Goal: Check status

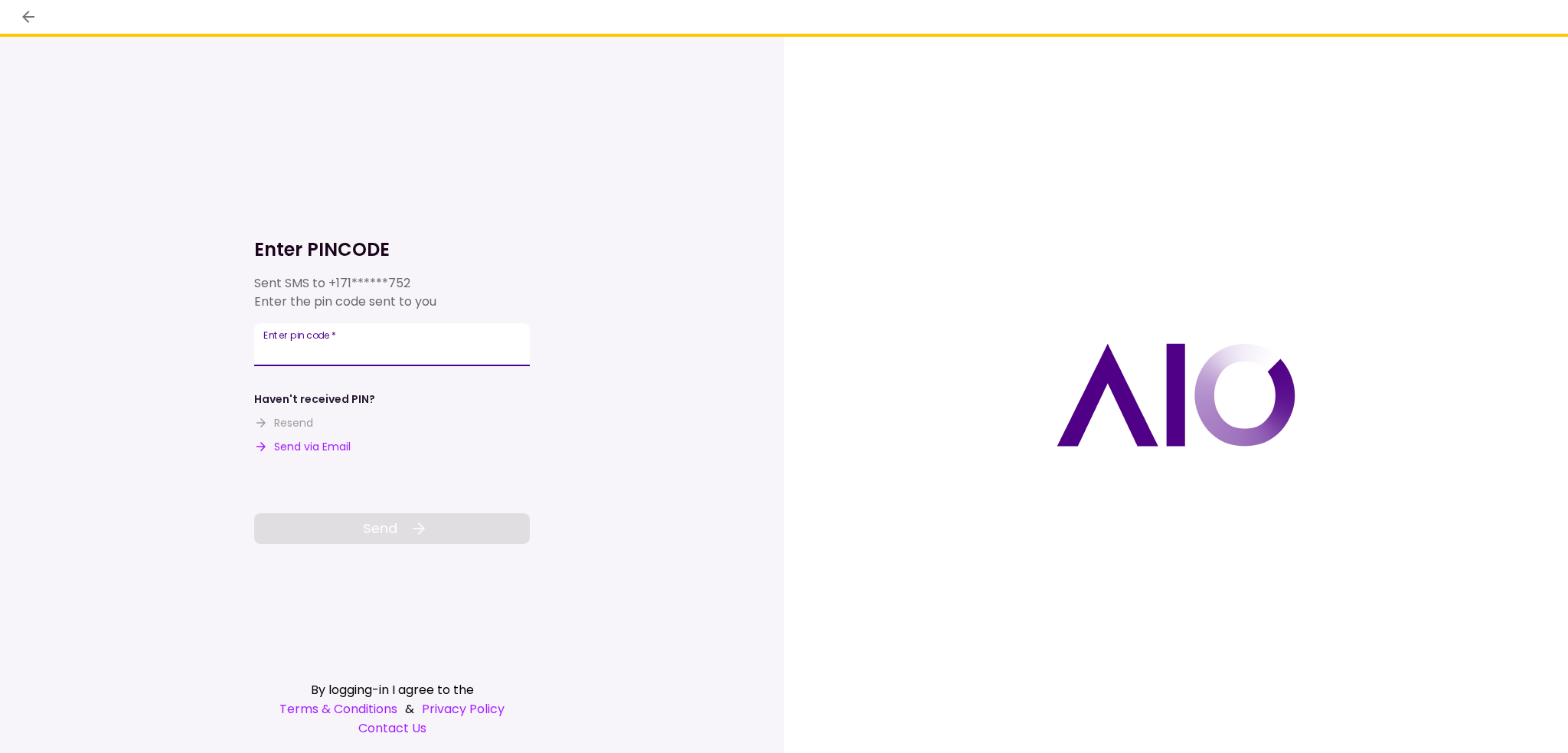
click at [337, 356] on input "Enter pin code   *" at bounding box center [392, 345] width 276 height 43
type input "******"
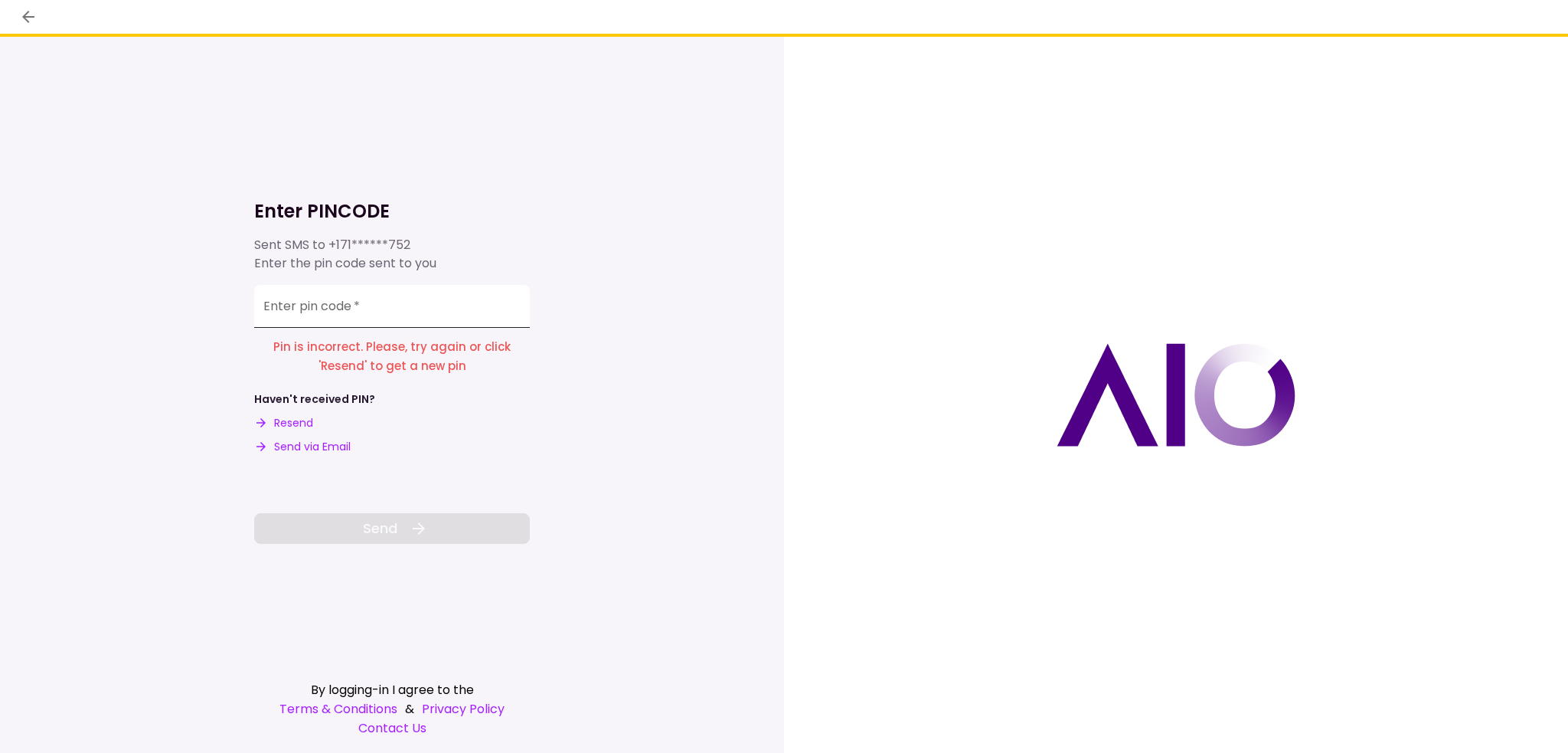
click at [361, 314] on input "Enter pin code   *" at bounding box center [392, 306] width 276 height 43
type input "******"
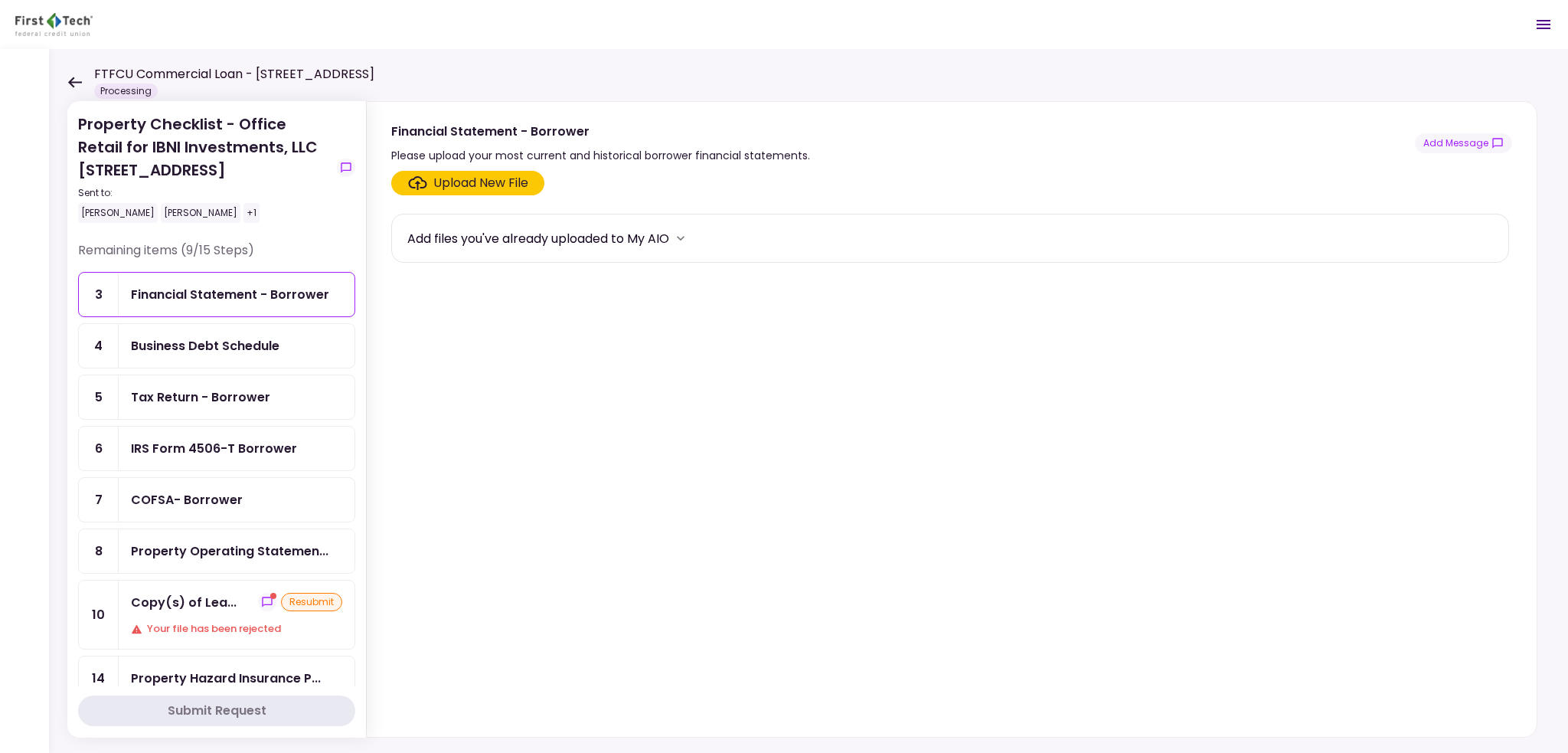
click at [261, 595] on icon "show-messages" at bounding box center [267, 602] width 13 height 13
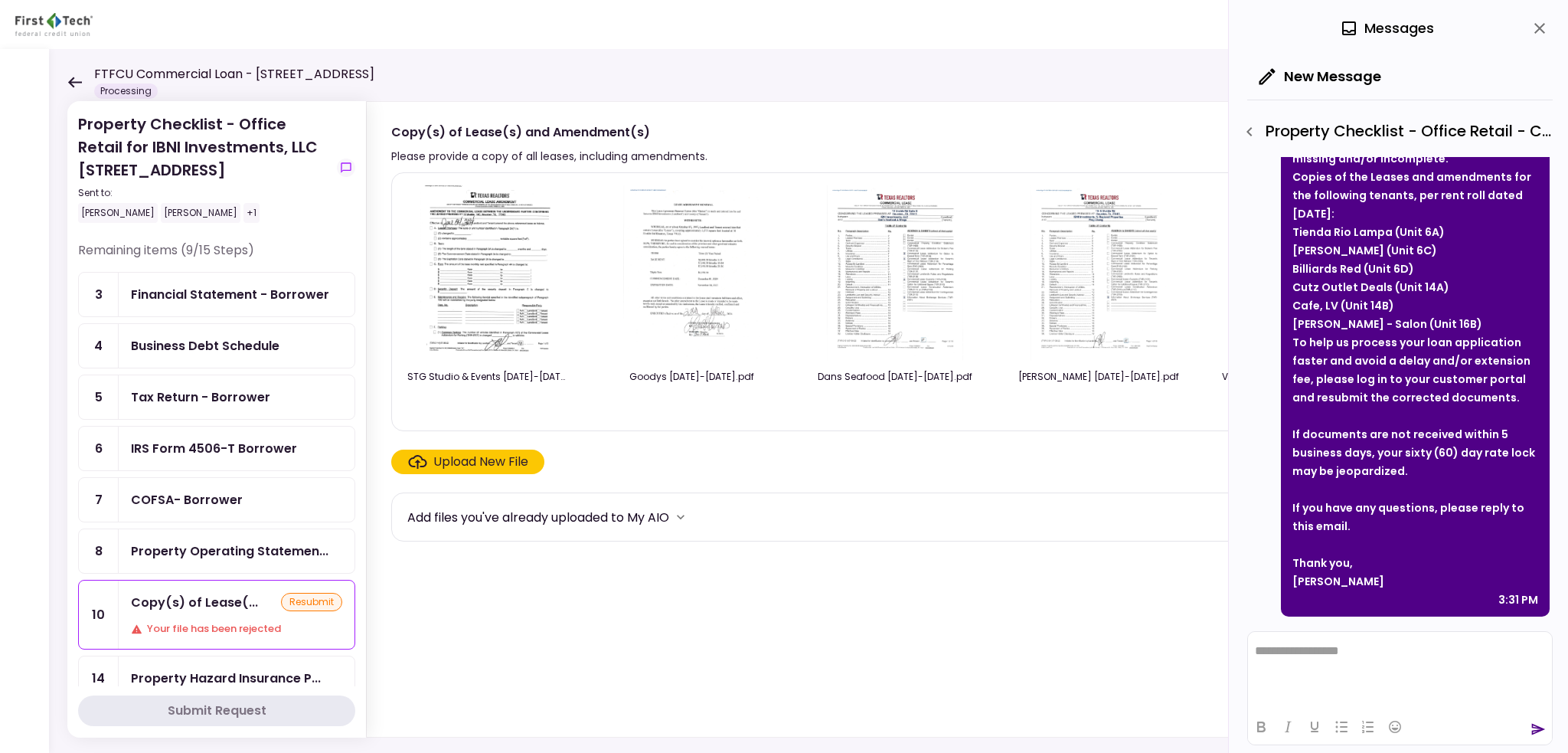
scroll to position [43, 0]
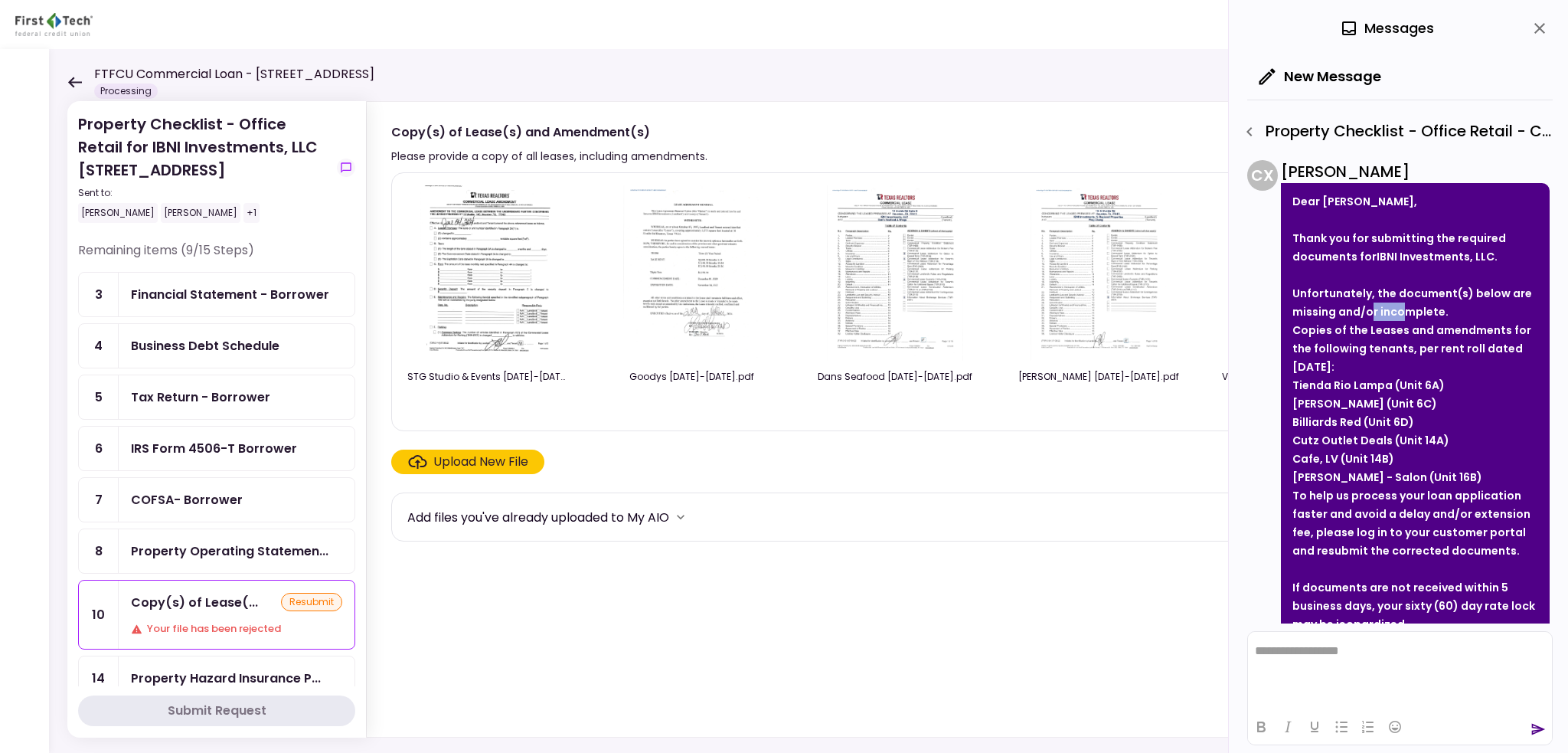
drag, startPoint x: 1371, startPoint y: 312, endPoint x: 1402, endPoint y: 315, distance: 31.1
click at [1402, 315] on strong "Unfortunately, the document(s) below are missing and/or incomplete." at bounding box center [1412, 302] width 240 height 33
drag, startPoint x: 1334, startPoint y: 330, endPoint x: 1500, endPoint y: 396, distance: 178.6
click at [1502, 396] on li "Copies of the Leases and amendments for the following tenants, per rent roll da…" at bounding box center [1415, 404] width 246 height 166
click at [1382, 365] on li "Copies of the Leases and amendments for the following tenants, per rent roll da…" at bounding box center [1415, 404] width 246 height 166
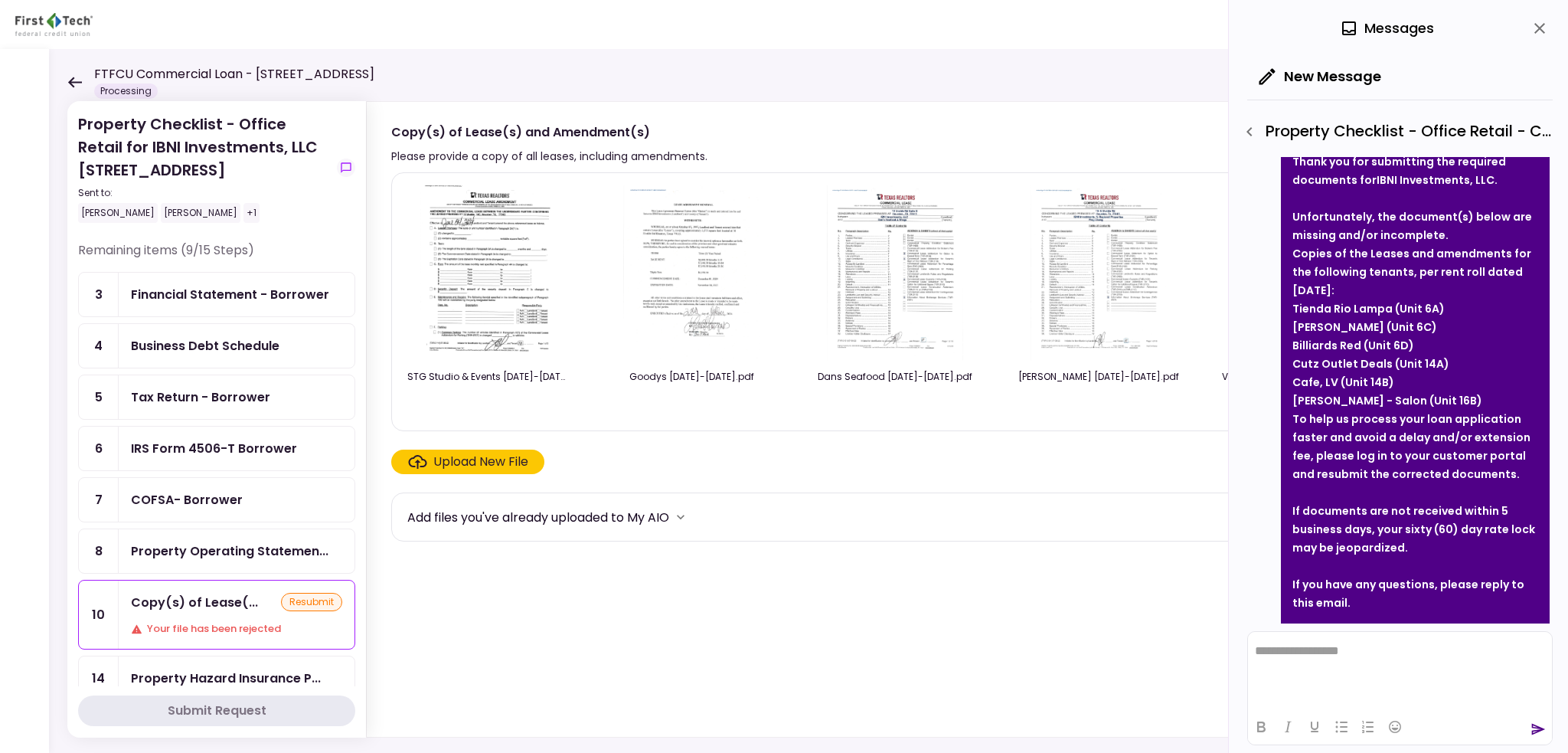
scroll to position [196, 0]
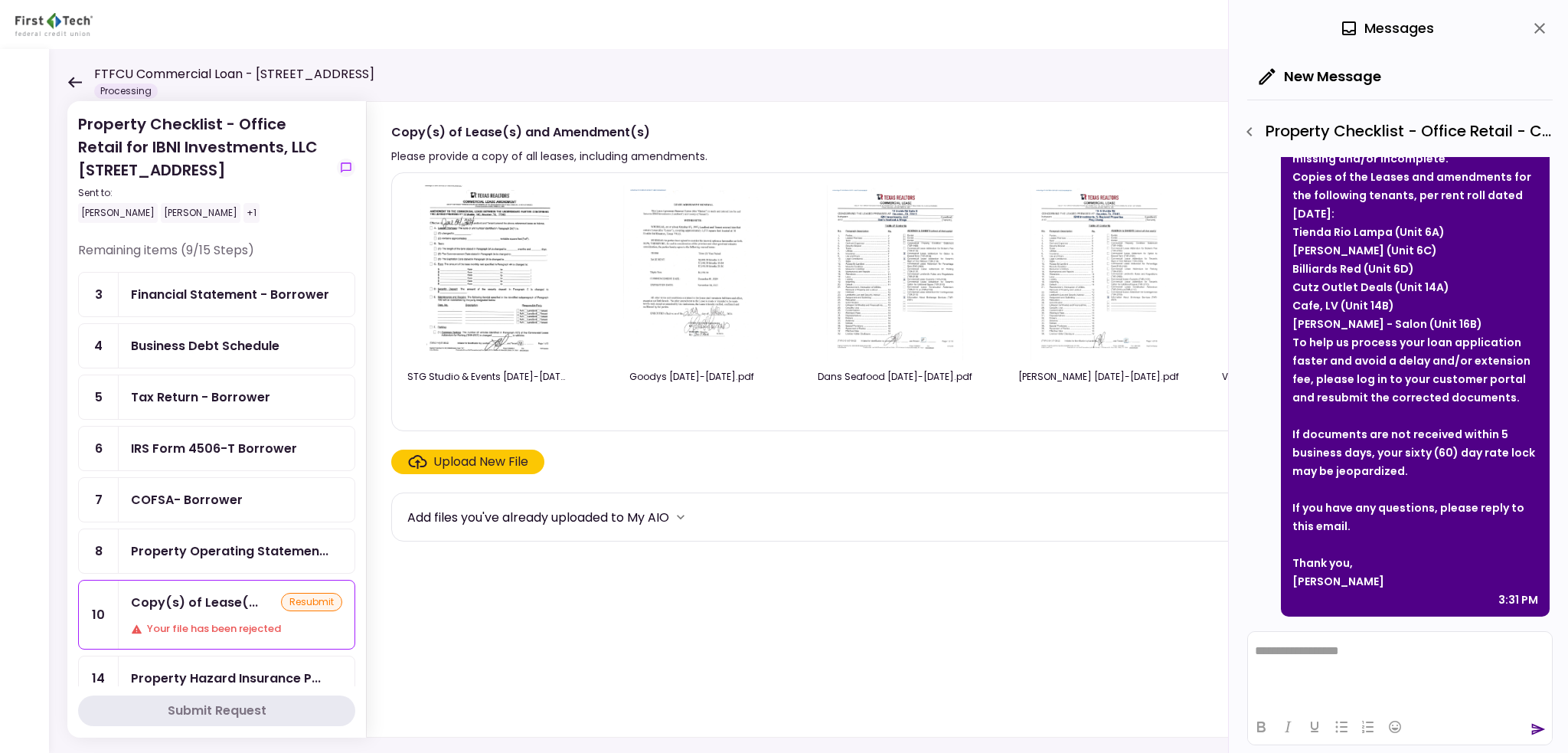
drag, startPoint x: 1354, startPoint y: 436, endPoint x: 1469, endPoint y: 469, distance: 119.6
click at [1469, 469] on div "If documents are not received within 5 business days, your sixty (60) day rate …" at bounding box center [1415, 452] width 246 height 55
click at [1423, 481] on div at bounding box center [1415, 489] width 246 height 18
drag, startPoint x: 1364, startPoint y: 527, endPoint x: 1299, endPoint y: 268, distance: 267.0
click at [1299, 268] on div "Dear [PERSON_NAME], Thank you for submitting the required documents for IBNI In…" at bounding box center [1415, 322] width 268 height 586
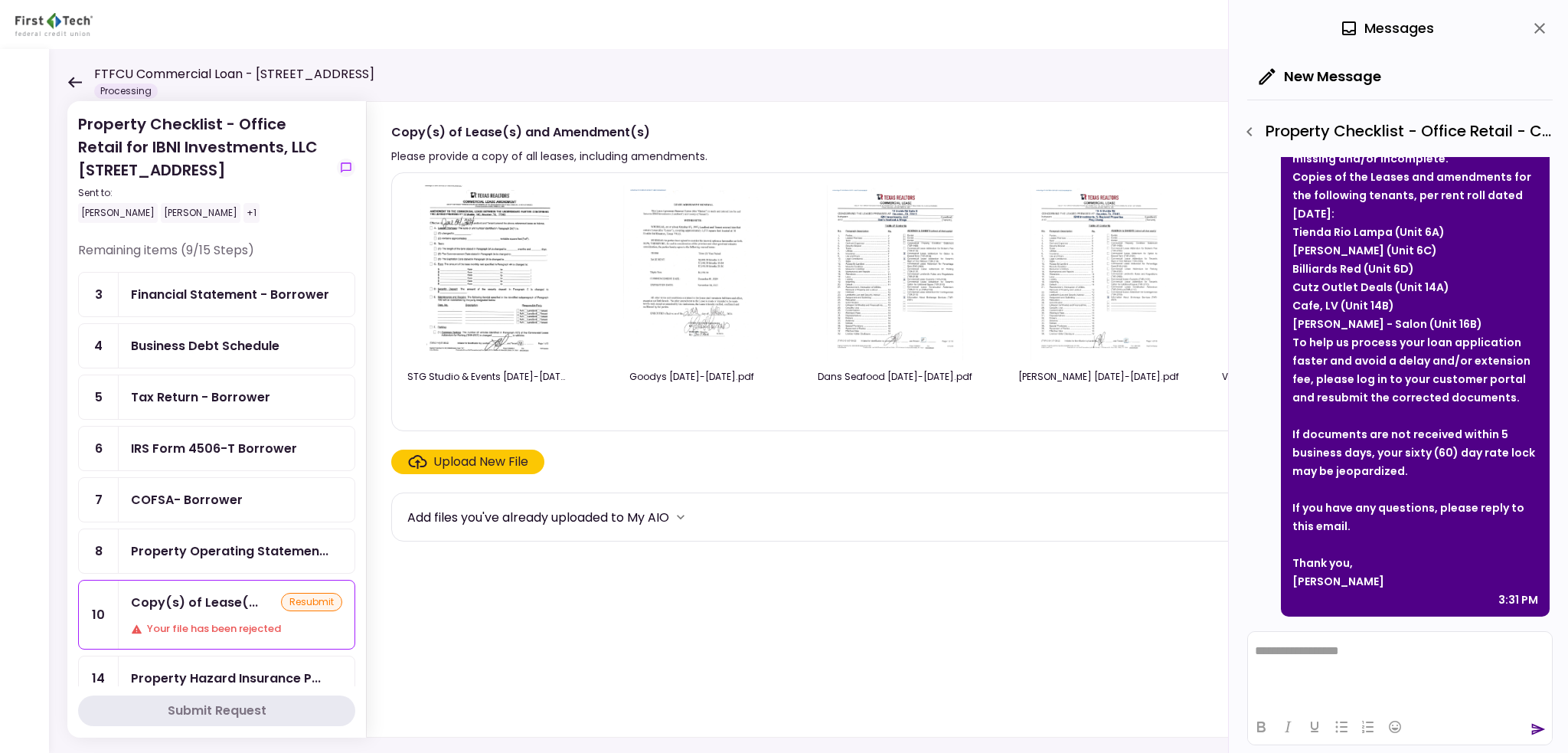
click at [1491, 296] on li "Cafe, LV (Unit 14B)" at bounding box center [1415, 305] width 246 height 18
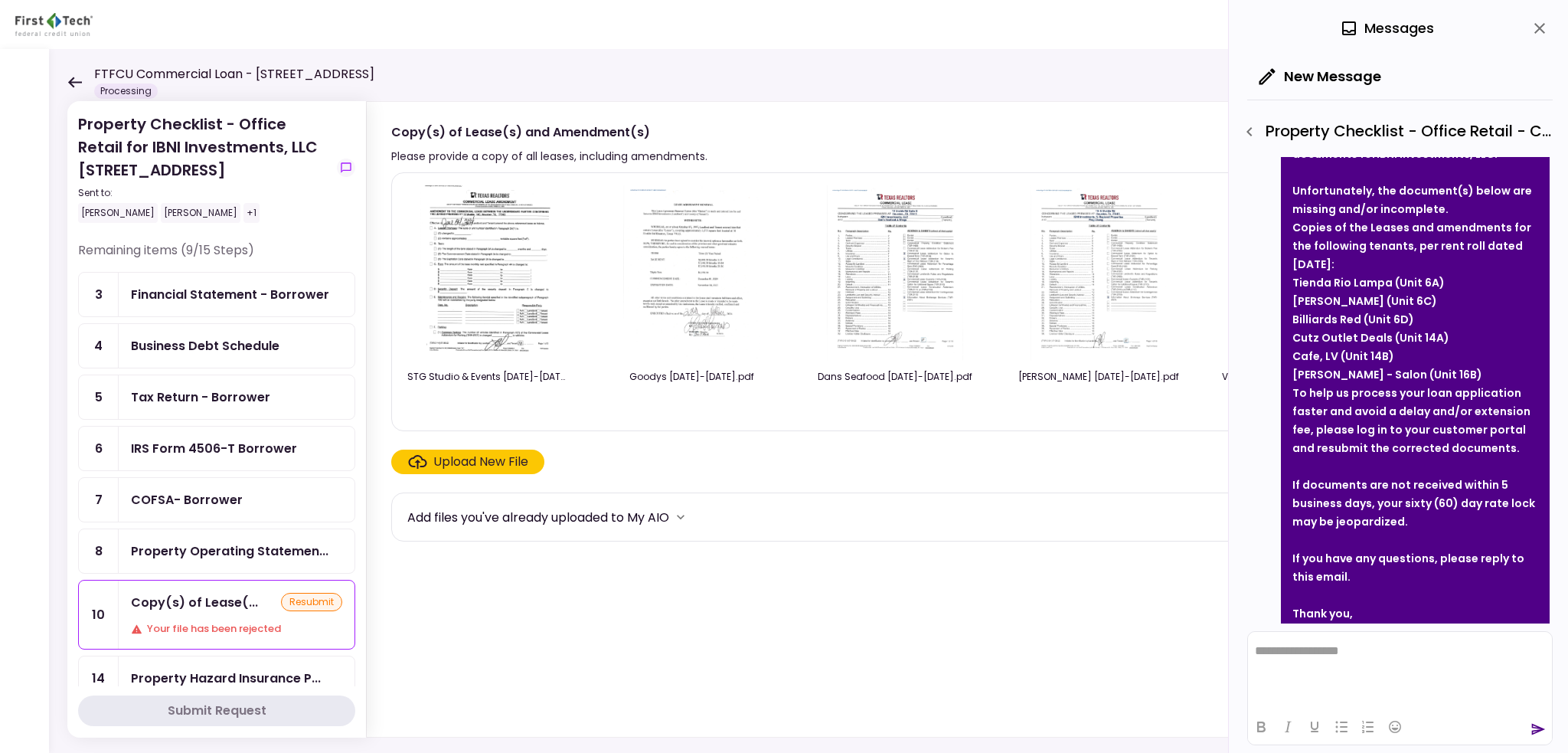
scroll to position [120, 0]
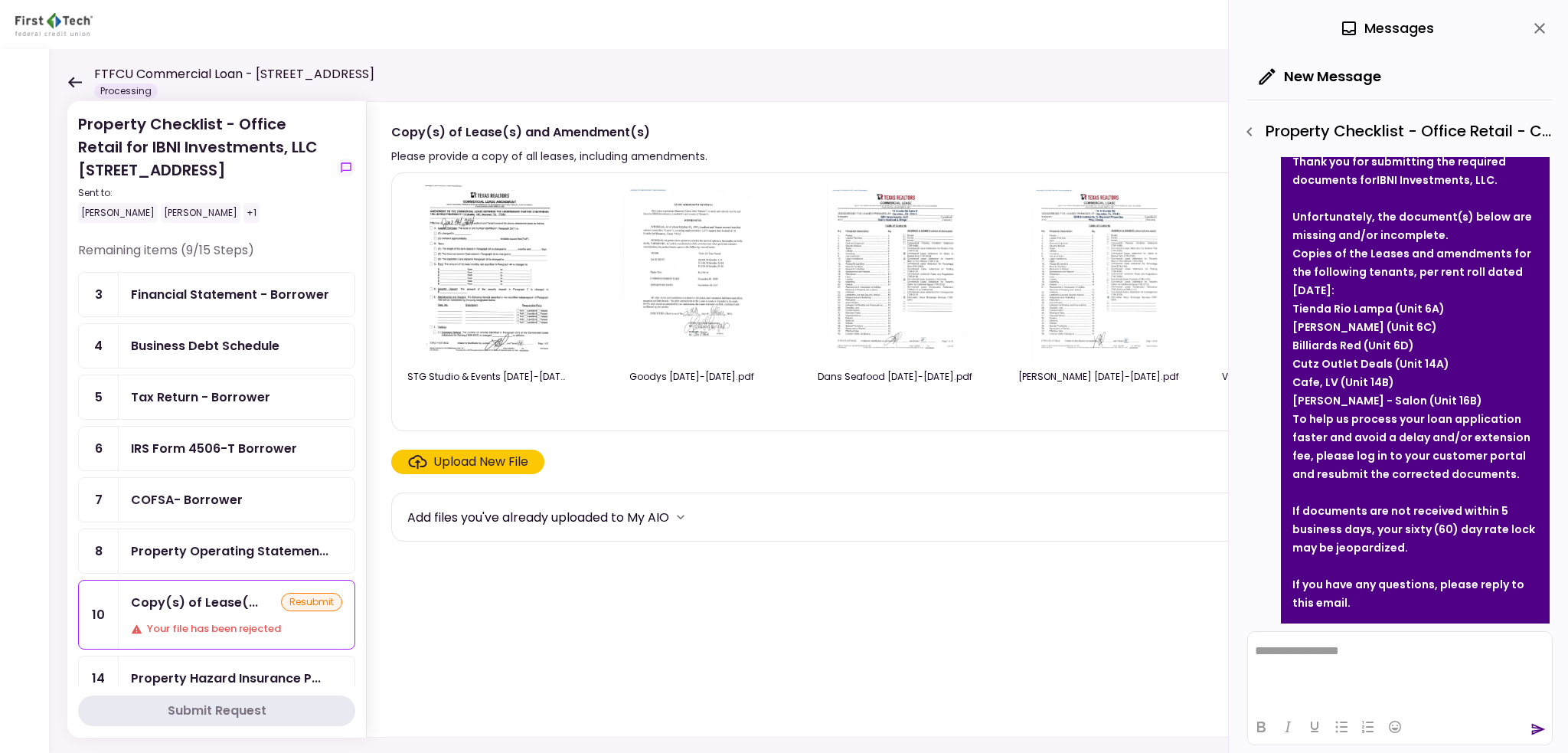
drag, startPoint x: 1384, startPoint y: 422, endPoint x: 1515, endPoint y: 474, distance: 140.9
click at [1515, 474] on div "To help us process your loan application faster and avoid a delay and/or extens…" at bounding box center [1415, 447] width 246 height 74
click at [1387, 396] on strong "[PERSON_NAME] - Salon (Unit 16B)" at bounding box center [1387, 400] width 190 height 15
drag, startPoint x: 1480, startPoint y: 398, endPoint x: 1291, endPoint y: 314, distance: 206.8
click at [1291, 314] on div "Dear [PERSON_NAME], Thank you for submitting the required documents for IBNI In…" at bounding box center [1415, 399] width 268 height 586
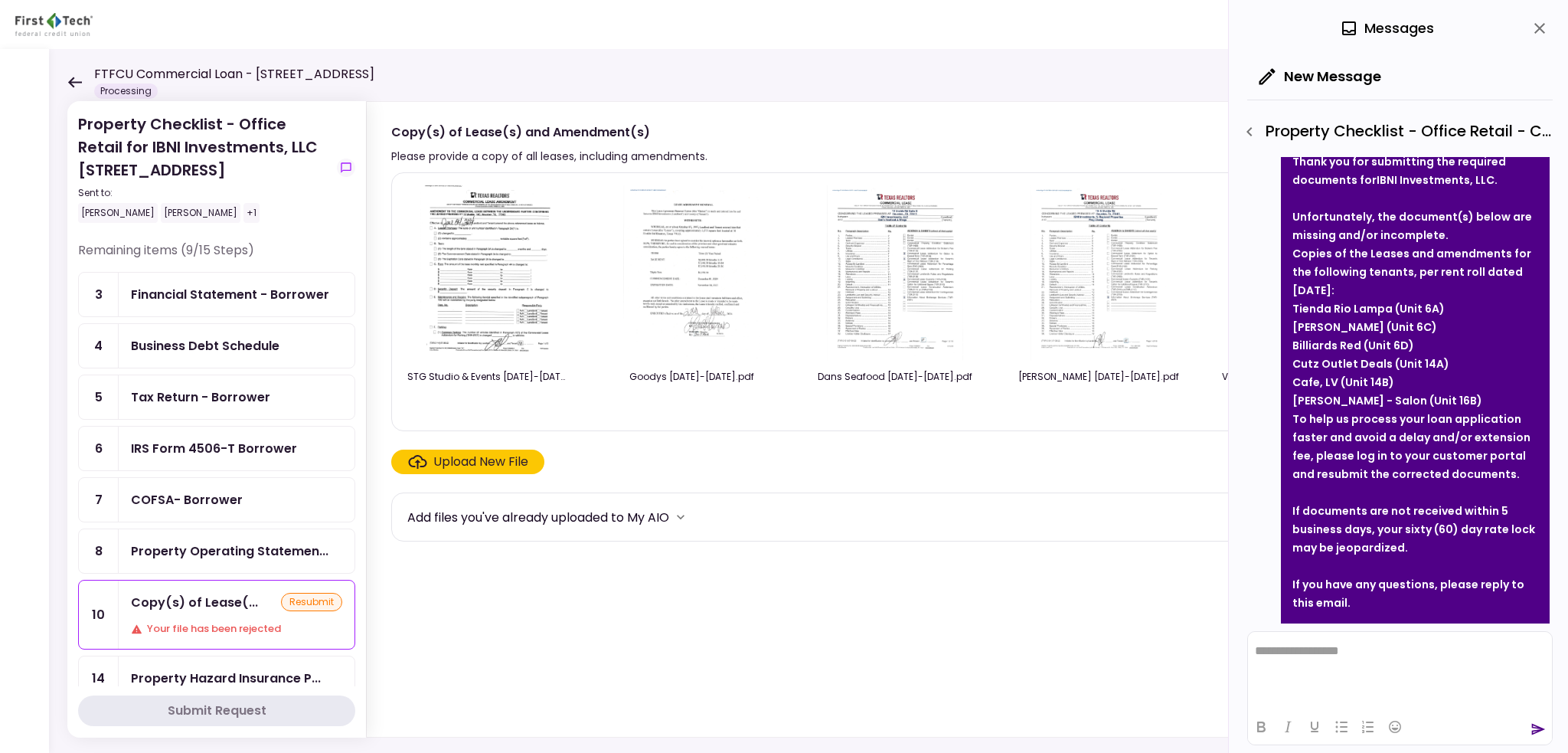
copy ul "Tienda Rio Lampa (Unit 6A) [PERSON_NAME] (Unit 6C) Billiards Red (Unit 6D) Cutz…"
click at [1535, 27] on icon "close" at bounding box center [1539, 28] width 18 height 18
